Goal: Information Seeking & Learning: Learn about a topic

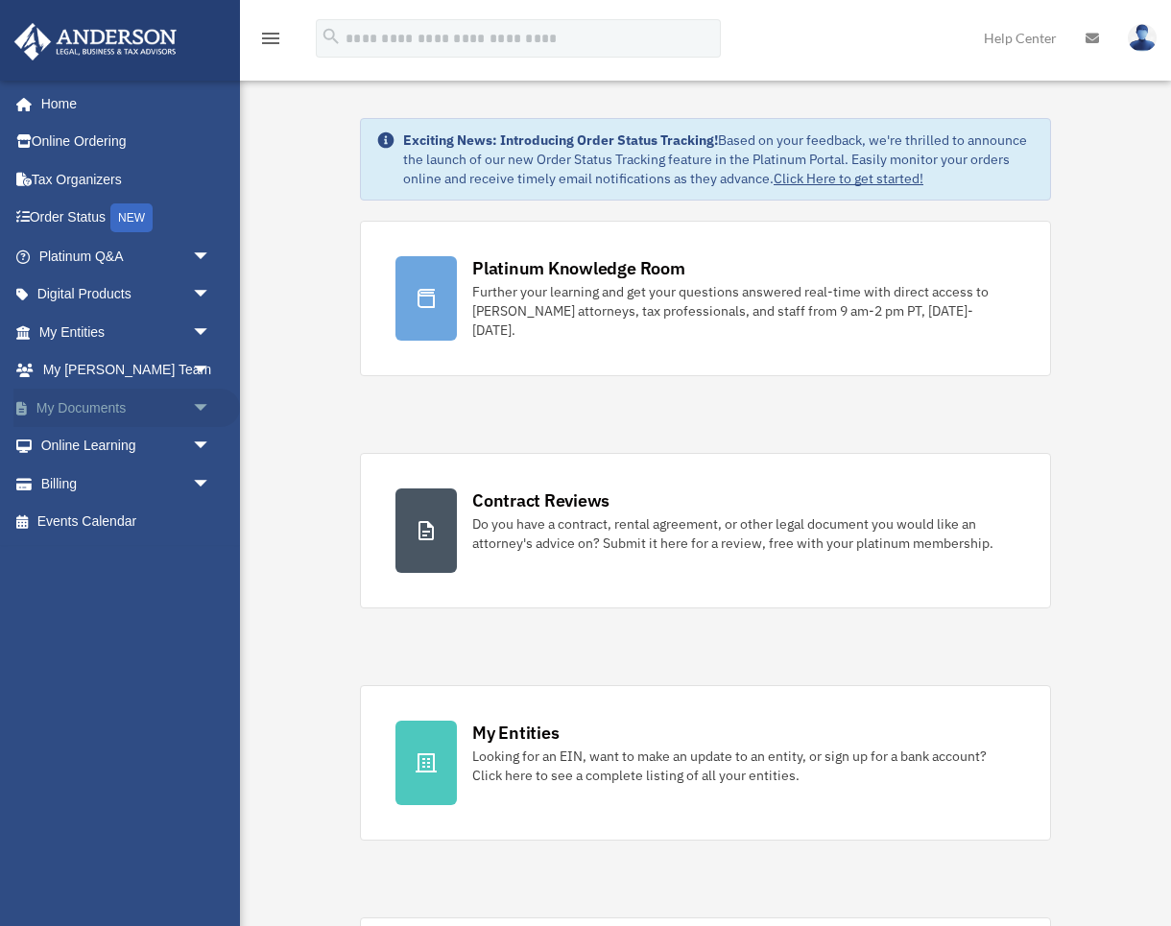
click at [199, 401] on span "arrow_drop_down" at bounding box center [211, 408] width 38 height 39
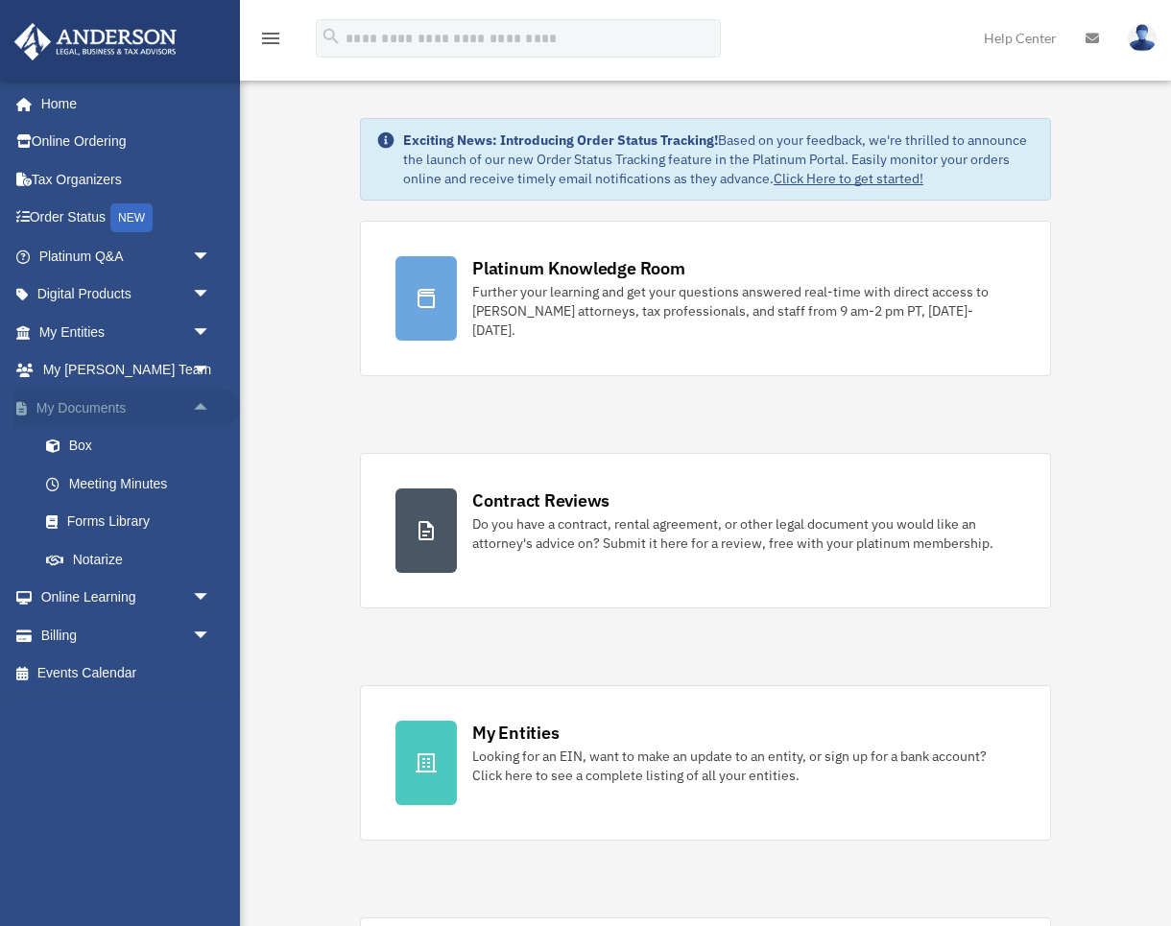
click at [202, 402] on span "arrow_drop_up" at bounding box center [211, 408] width 38 height 39
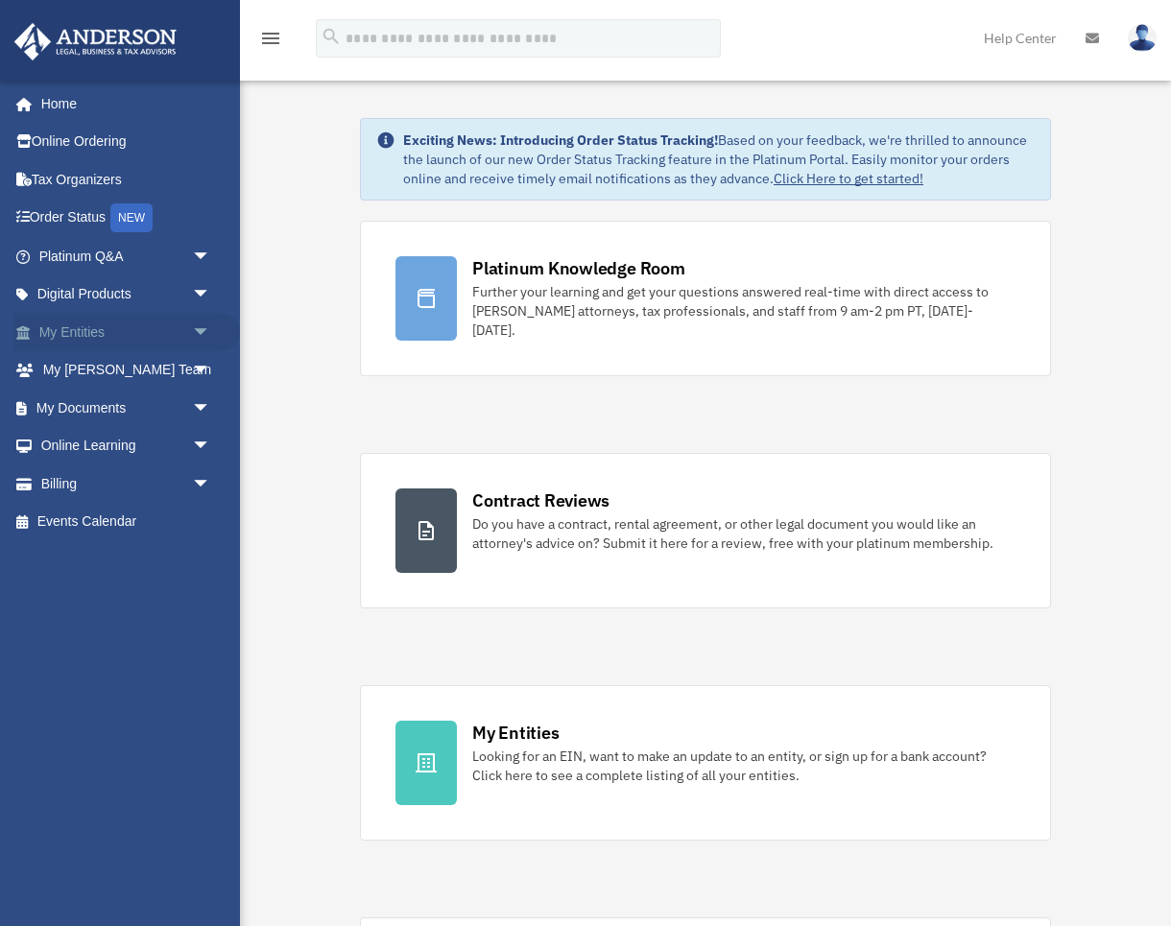
click at [201, 326] on span "arrow_drop_down" at bounding box center [211, 332] width 38 height 39
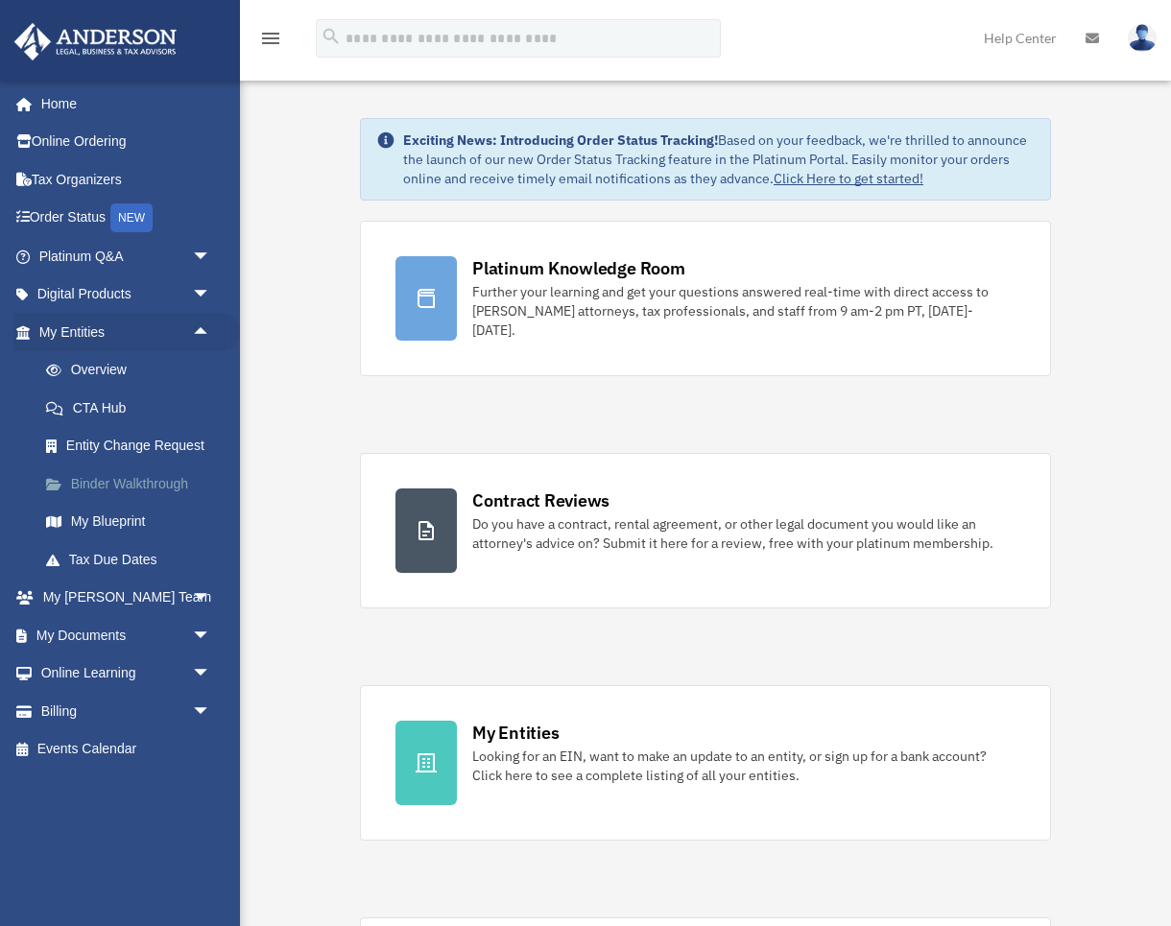
click at [154, 479] on link "Binder Walkthrough" at bounding box center [133, 484] width 213 height 38
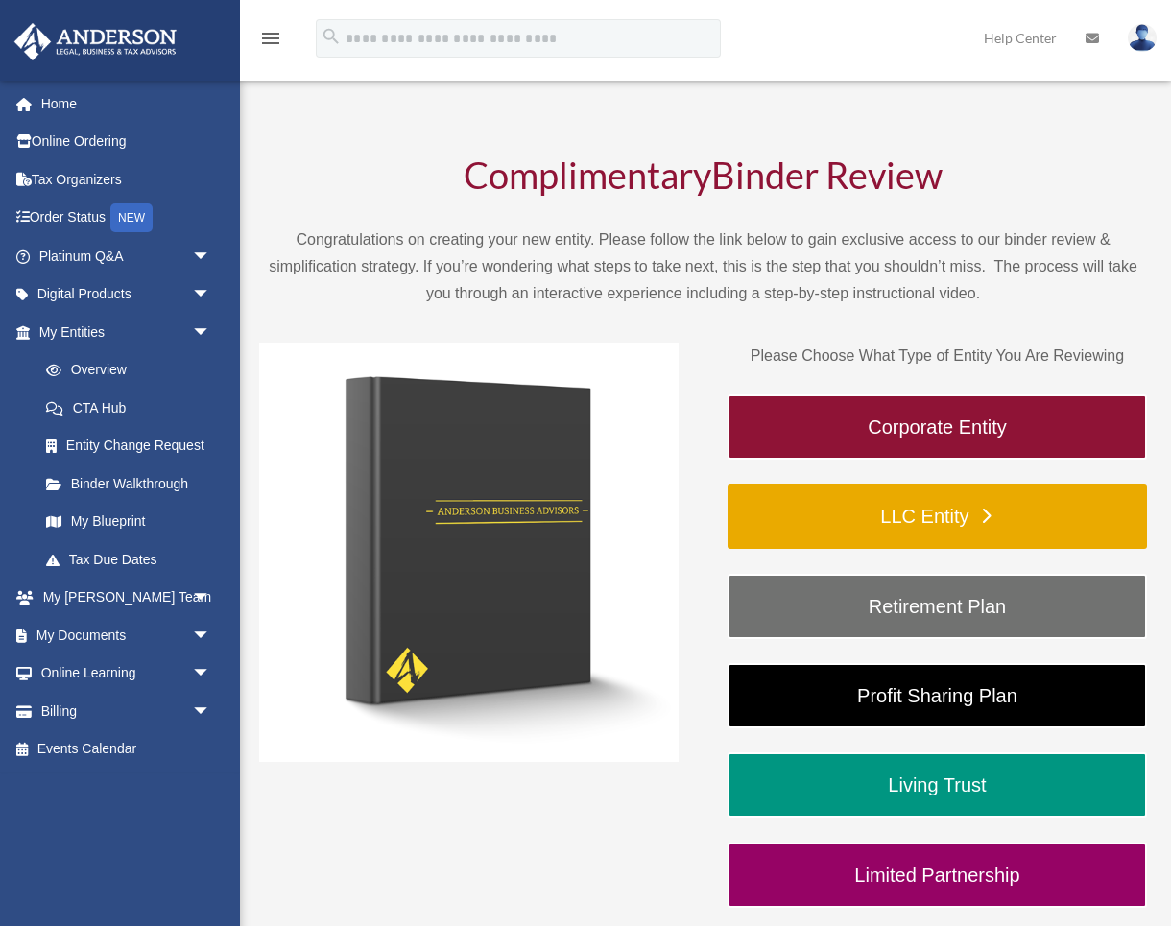
click at [873, 522] on link "LLC Entity" at bounding box center [938, 516] width 420 height 65
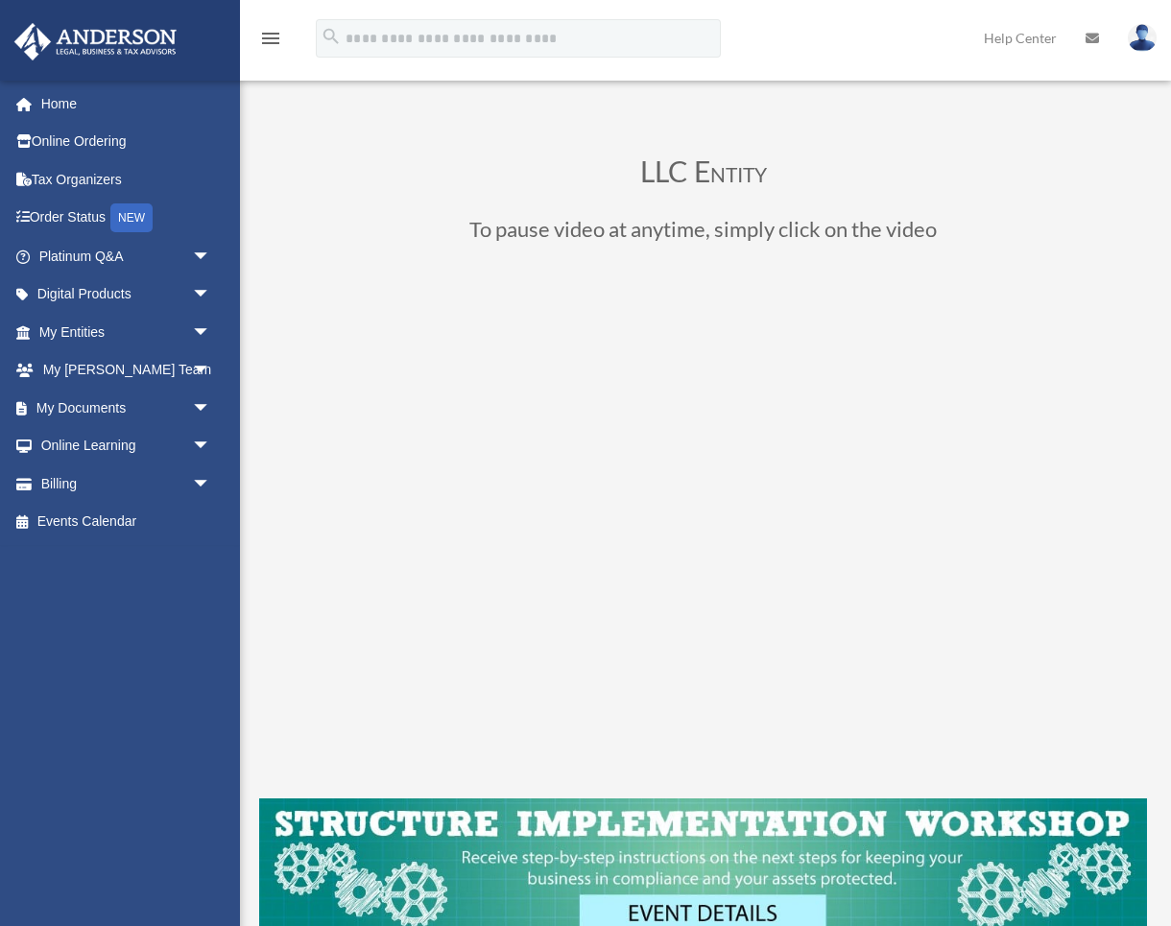
scroll to position [1, 0]
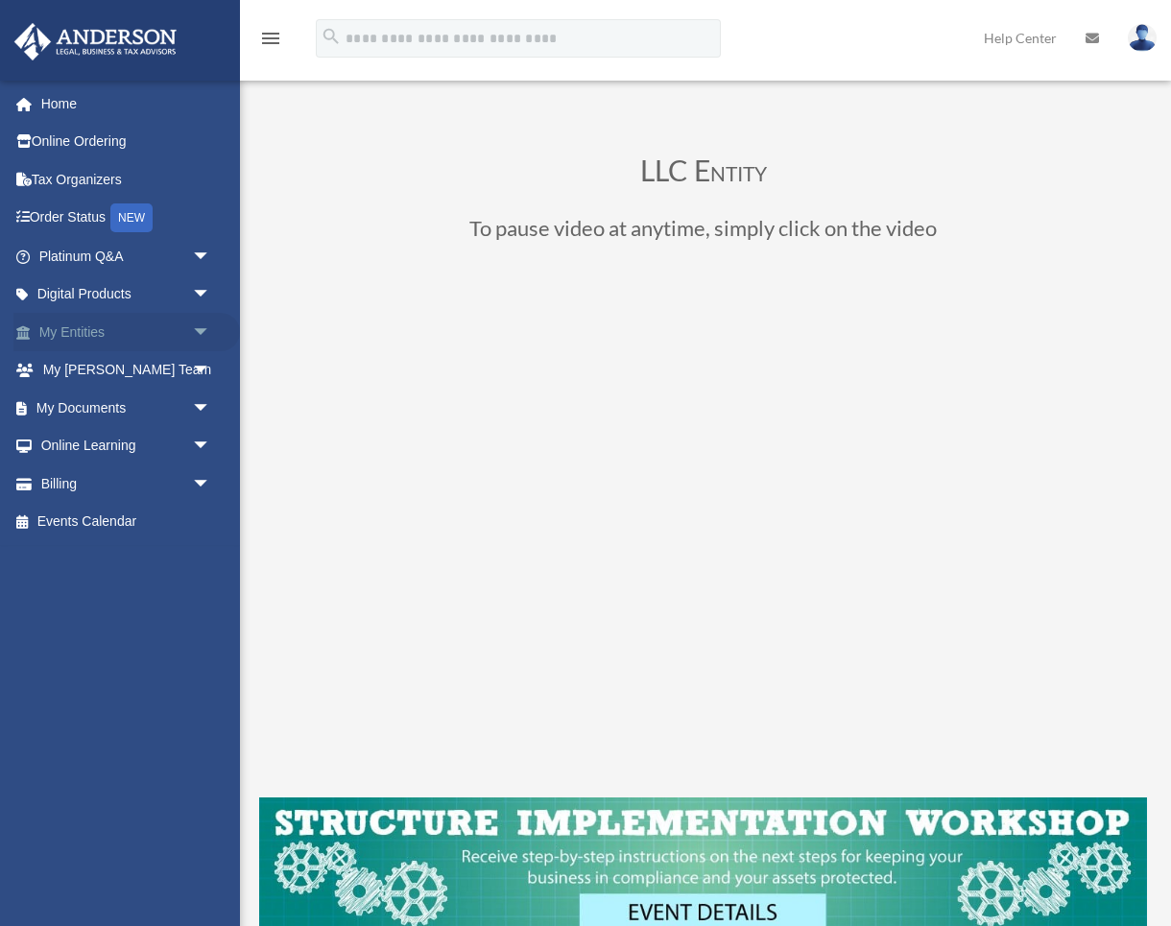
click at [201, 325] on span "arrow_drop_down" at bounding box center [211, 332] width 38 height 39
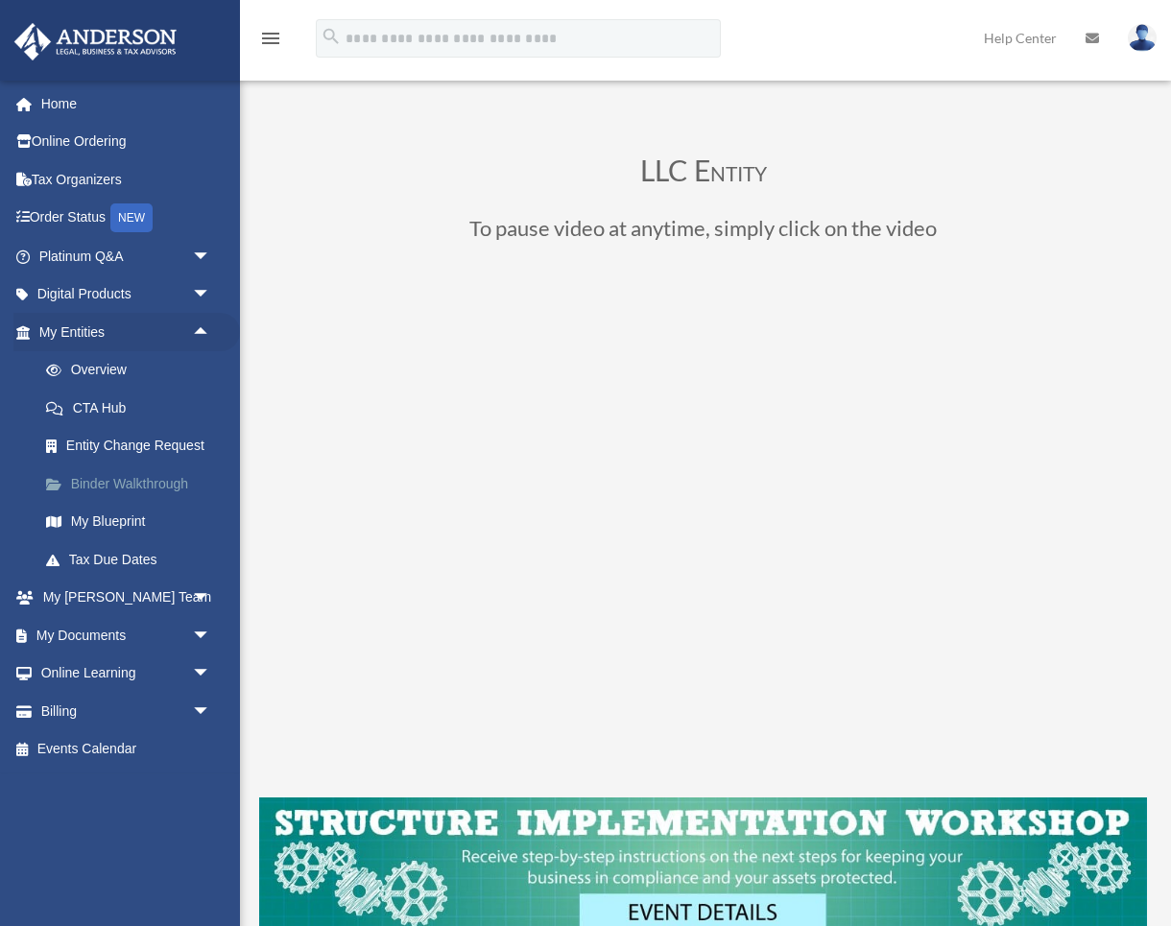
click at [136, 477] on link "Binder Walkthrough" at bounding box center [133, 484] width 213 height 38
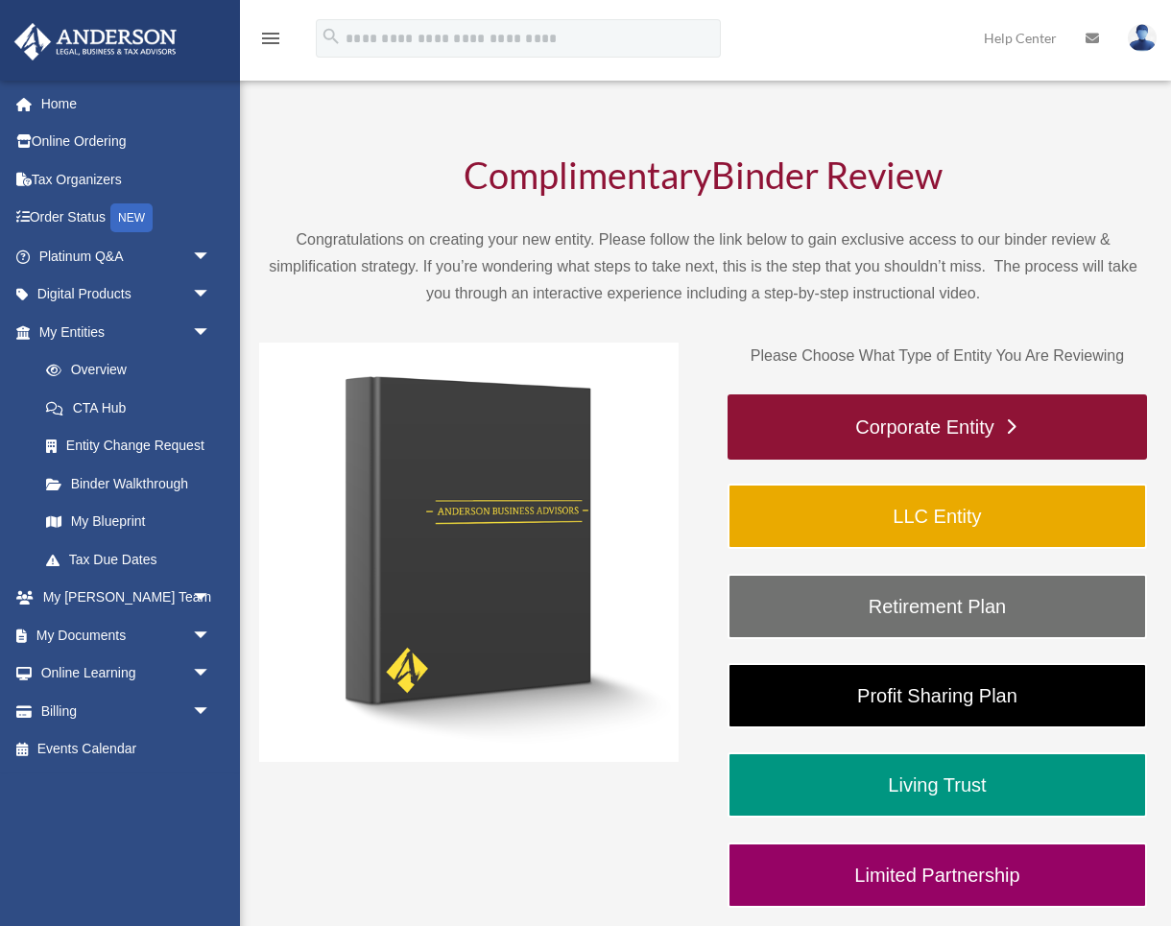
click at [921, 420] on link "Corporate Entity" at bounding box center [938, 427] width 420 height 65
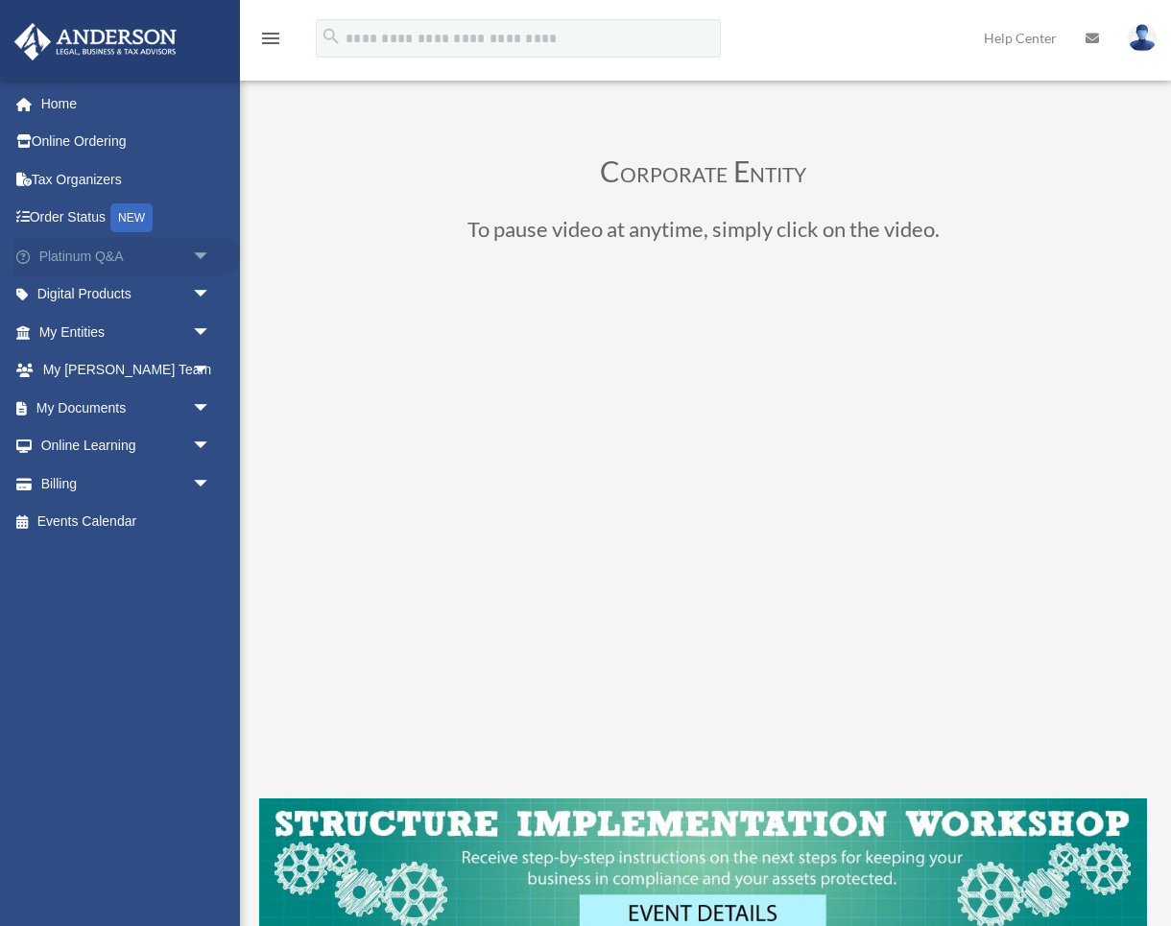
click at [200, 252] on span "arrow_drop_down" at bounding box center [211, 256] width 38 height 39
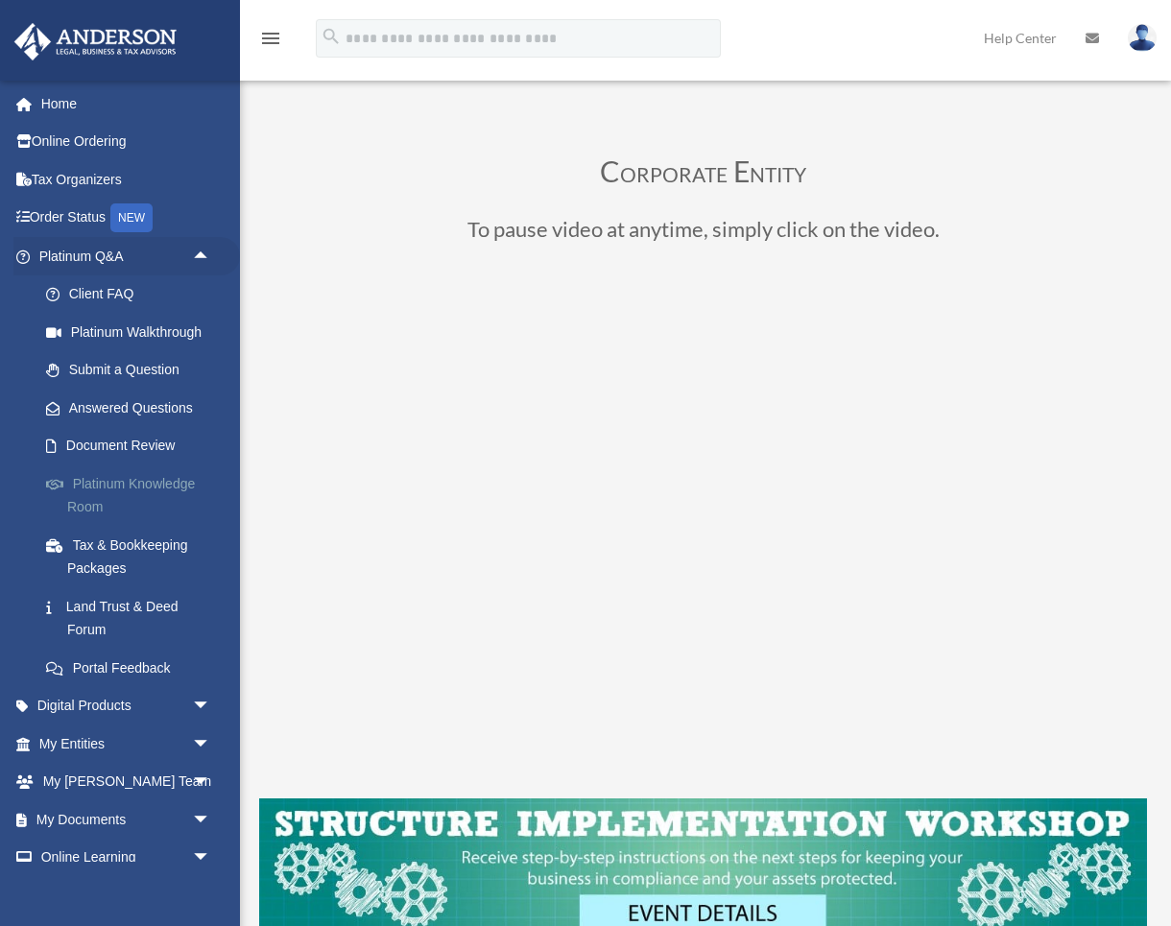
click at [164, 477] on link "Platinum Knowledge Room" at bounding box center [133, 495] width 213 height 61
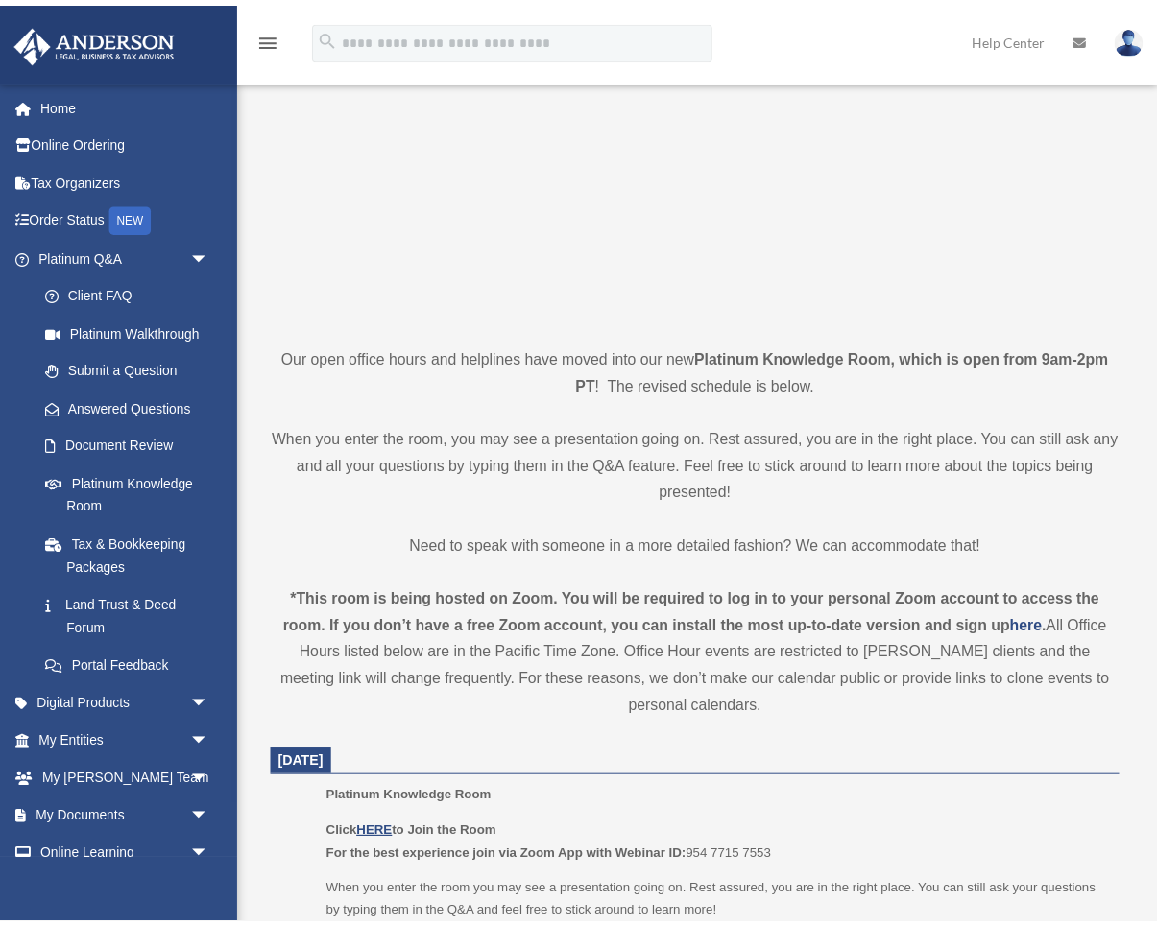
scroll to position [791, 0]
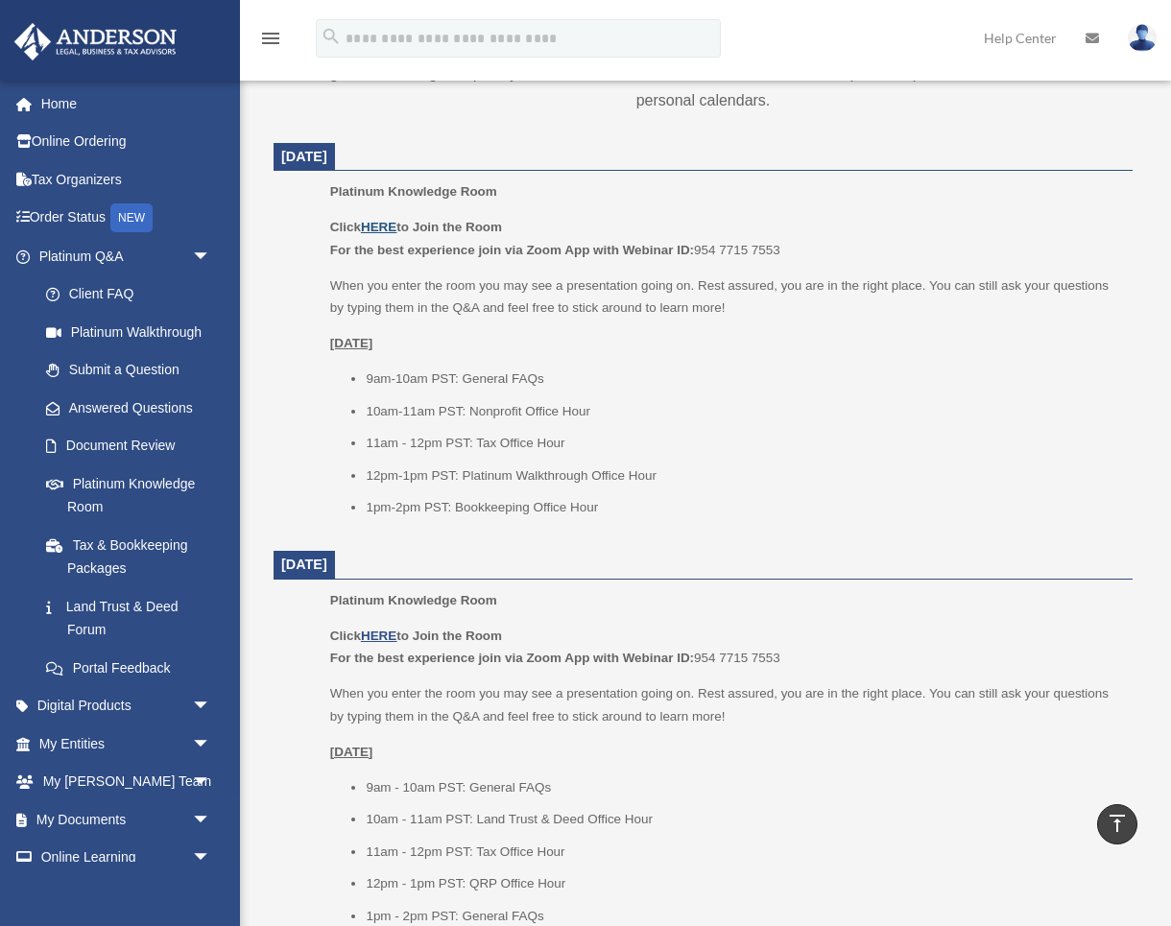
click at [380, 223] on u "HERE" at bounding box center [379, 227] width 36 height 14
